Goal: Participate in discussion: Engage in conversation with other users on a specific topic

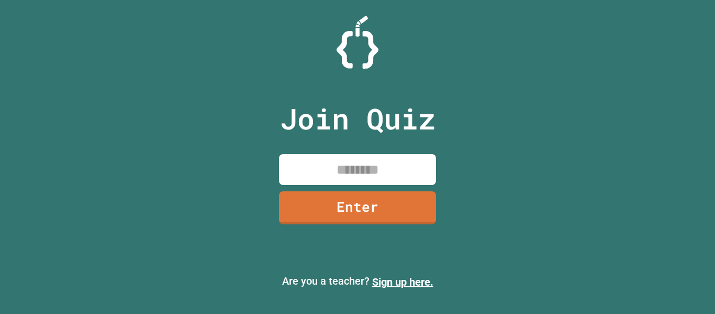
click at [368, 177] on input at bounding box center [357, 169] width 157 height 31
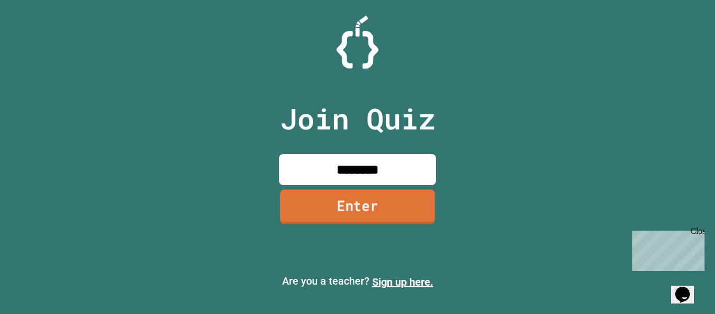
type input "********"
click at [347, 221] on link "Enter" at bounding box center [357, 206] width 155 height 35
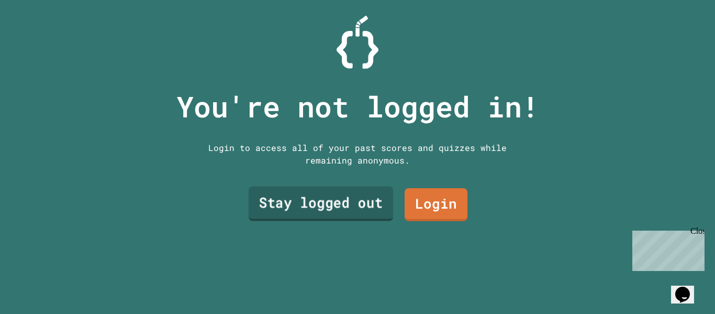
click at [356, 200] on link "Stay logged out" at bounding box center [321, 203] width 145 height 35
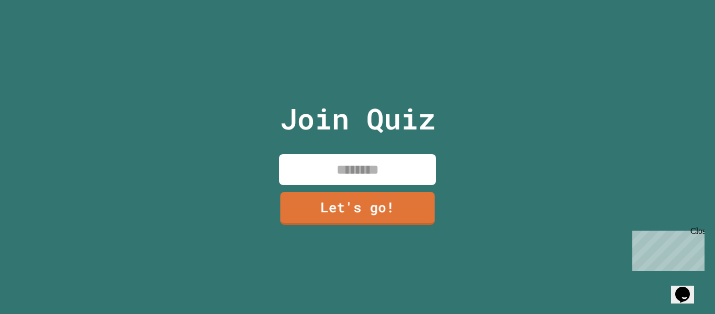
click at [389, 177] on input at bounding box center [357, 169] width 157 height 31
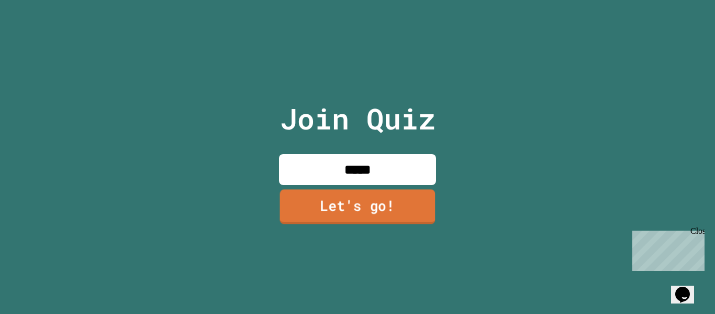
type input "*****"
click at [400, 197] on link "Let's go!" at bounding box center [358, 206] width 156 height 35
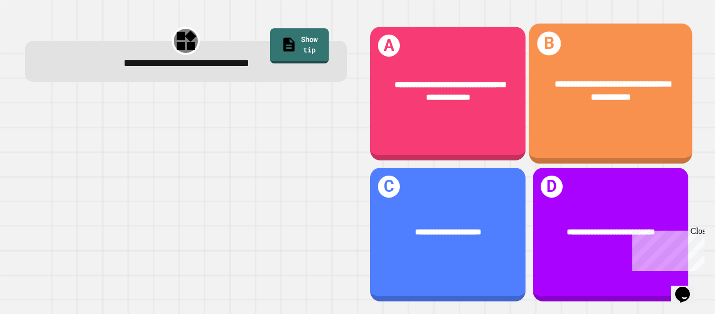
click at [593, 72] on div "**********" at bounding box center [610, 91] width 163 height 62
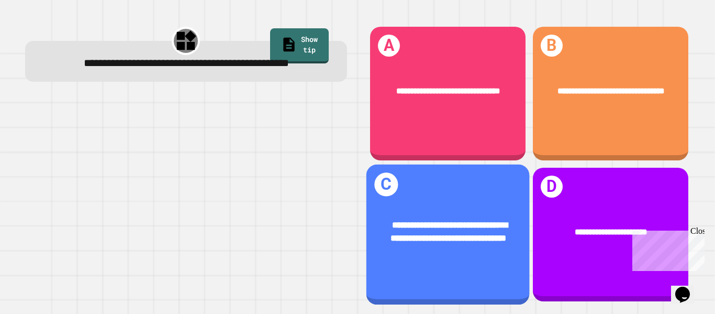
click at [475, 244] on div "**********" at bounding box center [448, 231] width 128 height 27
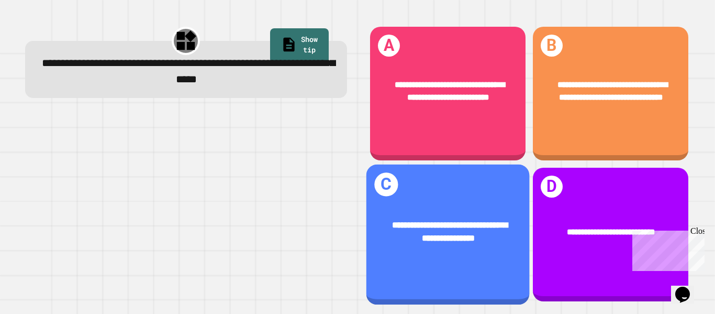
click at [445, 212] on div "**********" at bounding box center [447, 232] width 163 height 62
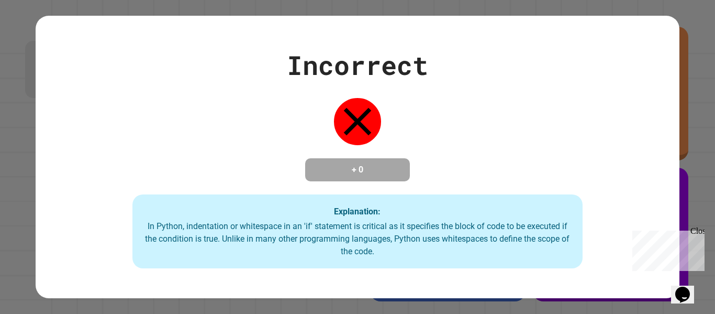
click at [690, 283] on div "Chat with us now!" at bounding box center [667, 287] width 68 height 9
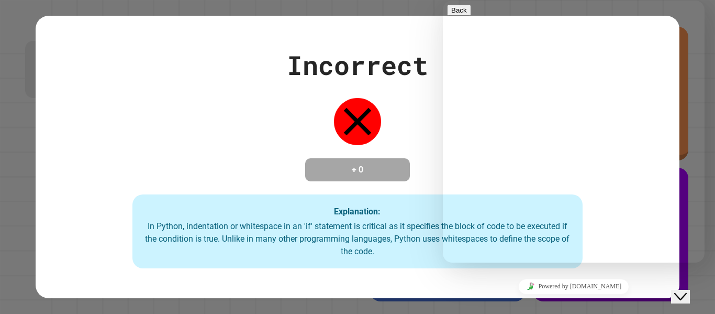
click at [687, 290] on div "Close Chat This icon closes the chat window." at bounding box center [681, 296] width 13 height 13
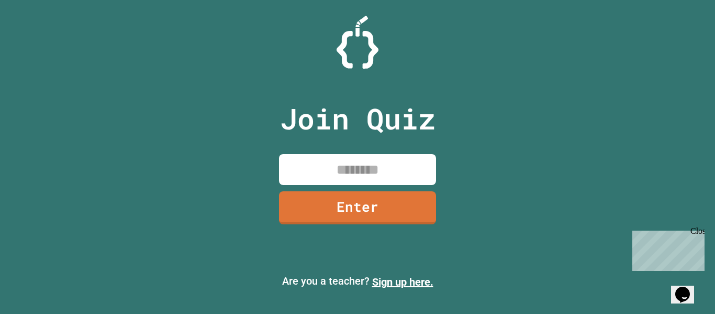
click at [350, 172] on input at bounding box center [357, 169] width 157 height 31
type input "*"
type input "********"
click at [342, 208] on link "Enter" at bounding box center [358, 207] width 159 height 35
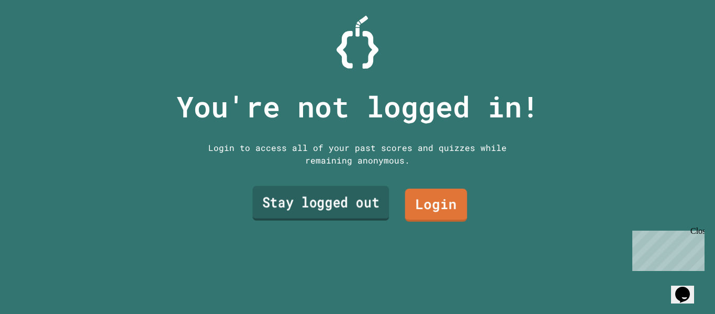
click at [336, 203] on link "Stay logged out" at bounding box center [320, 203] width 137 height 35
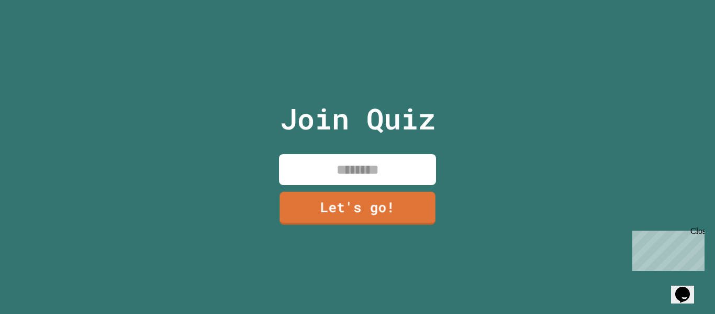
click at [342, 161] on input at bounding box center [357, 169] width 157 height 31
type input "*****"
click at [343, 204] on link "Let's go!" at bounding box center [358, 207] width 160 height 35
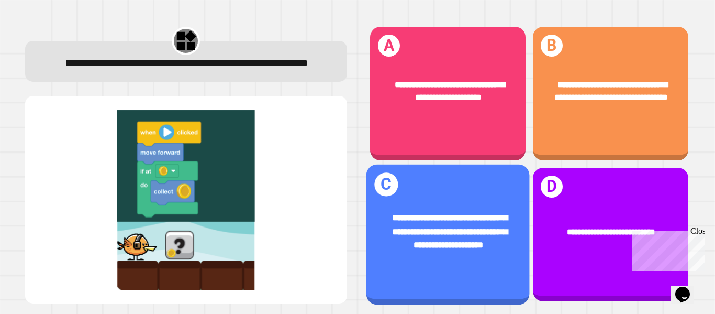
click at [420, 215] on span "**********" at bounding box center [450, 231] width 116 height 35
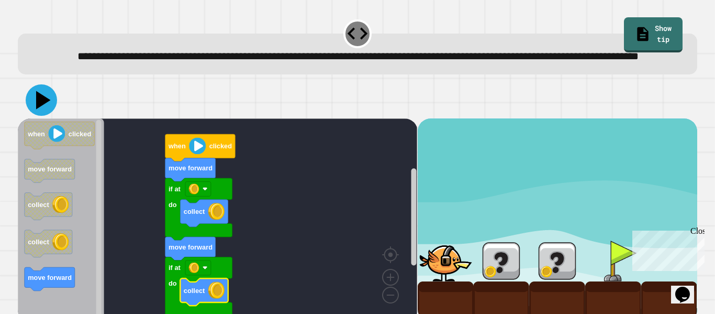
click at [32, 116] on icon at bounding box center [41, 99] width 31 height 31
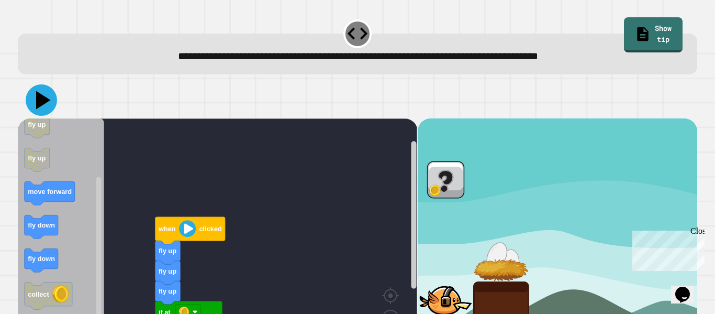
click at [42, 102] on icon at bounding box center [43, 100] width 15 height 18
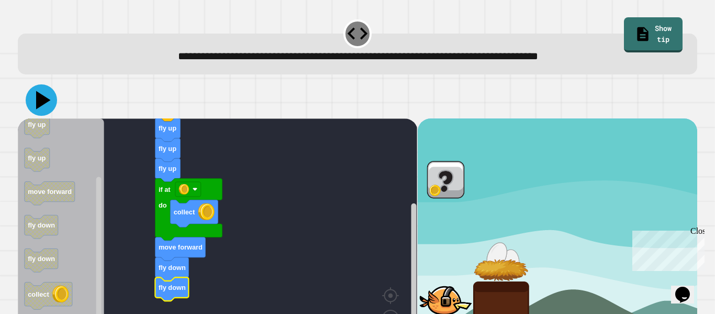
click at [41, 97] on icon at bounding box center [43, 100] width 15 height 18
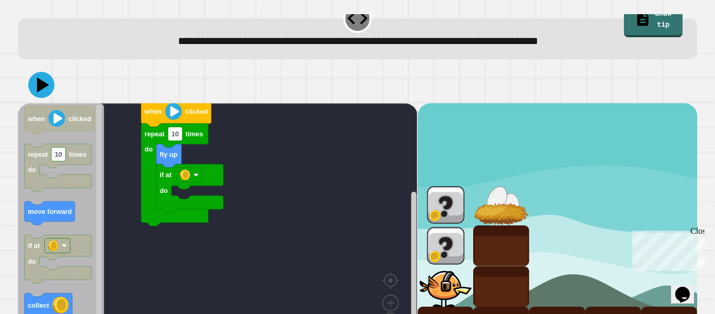
scroll to position [12, 0]
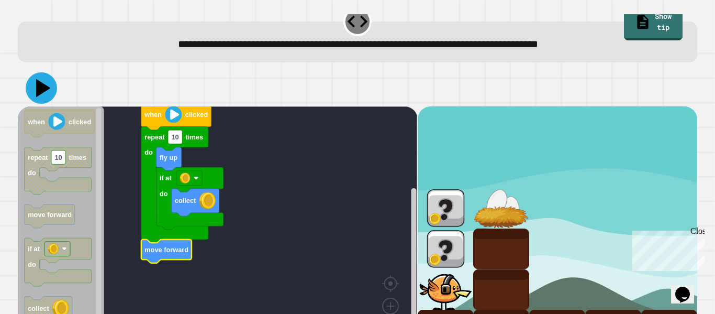
click at [35, 89] on icon at bounding box center [41, 87] width 31 height 31
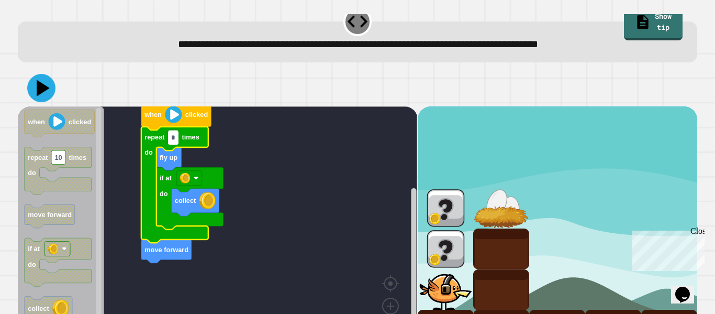
type input "*"
click at [32, 95] on icon at bounding box center [41, 88] width 28 height 28
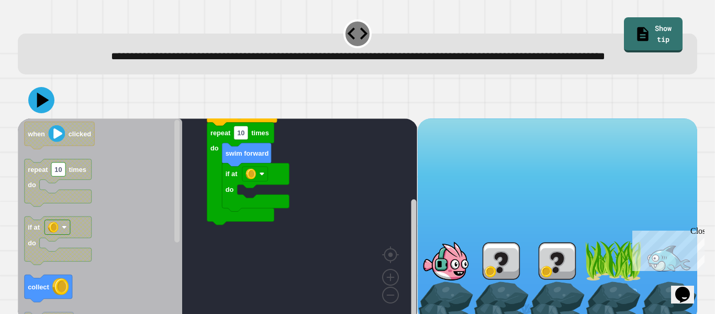
scroll to position [29, 0]
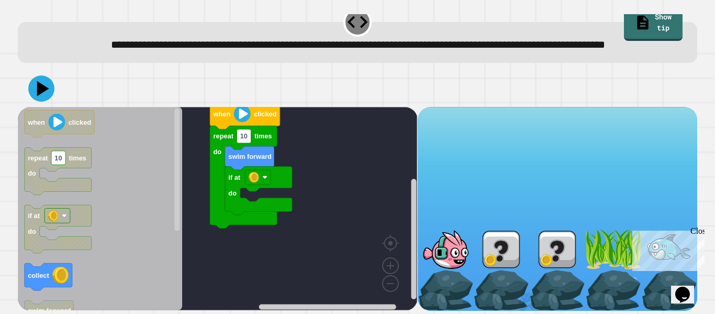
click at [699, 227] on div "Close" at bounding box center [697, 232] width 13 height 13
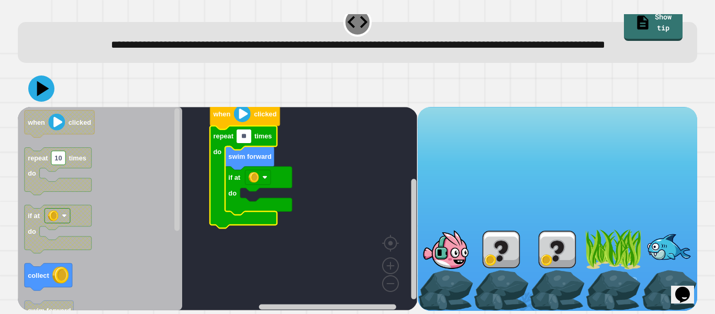
type input "*"
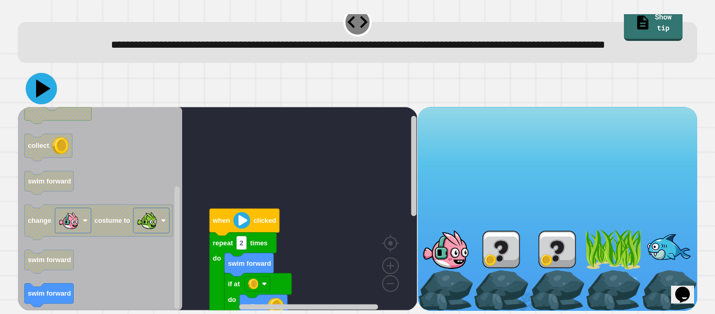
click at [41, 85] on icon at bounding box center [43, 89] width 15 height 18
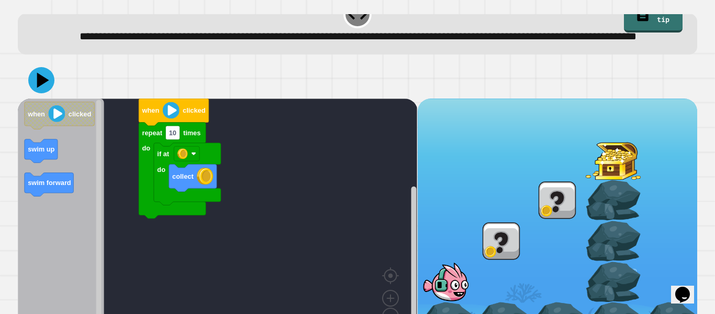
scroll to position [21, 0]
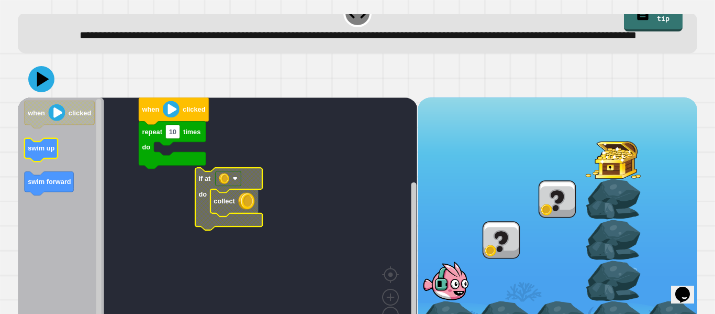
click at [49, 152] on text "swim up" at bounding box center [41, 148] width 27 height 8
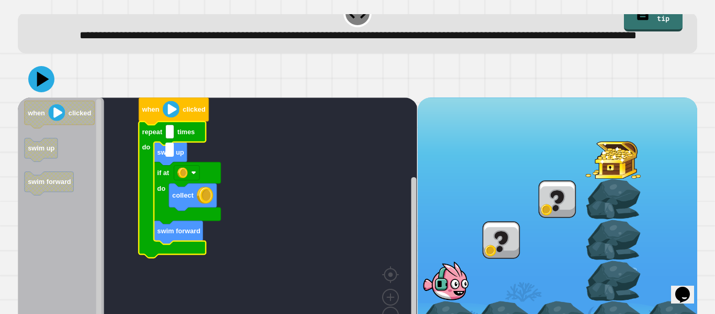
type input "*"
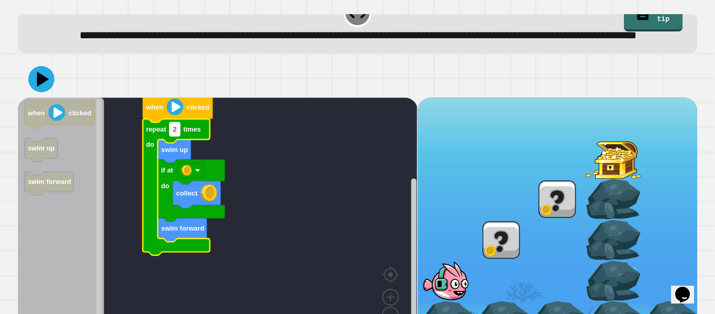
click at [177, 136] on rect "Blockly Workspace" at bounding box center [175, 129] width 10 height 14
type input "*"
click at [47, 95] on icon at bounding box center [41, 78] width 31 height 31
click at [192, 178] on rect "Blockly Workspace" at bounding box center [191, 170] width 26 height 15
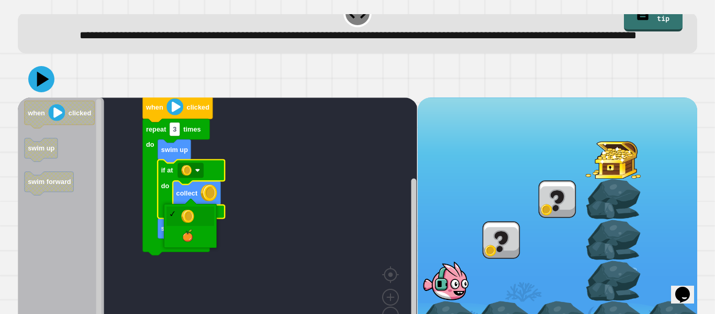
click at [236, 209] on rect "Blockly Workspace" at bounding box center [218, 219] width 400 height 244
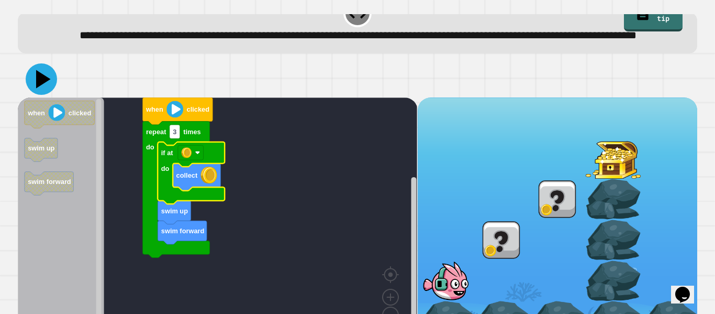
click at [37, 89] on icon at bounding box center [43, 79] width 15 height 18
